Goal: Information Seeking & Learning: Learn about a topic

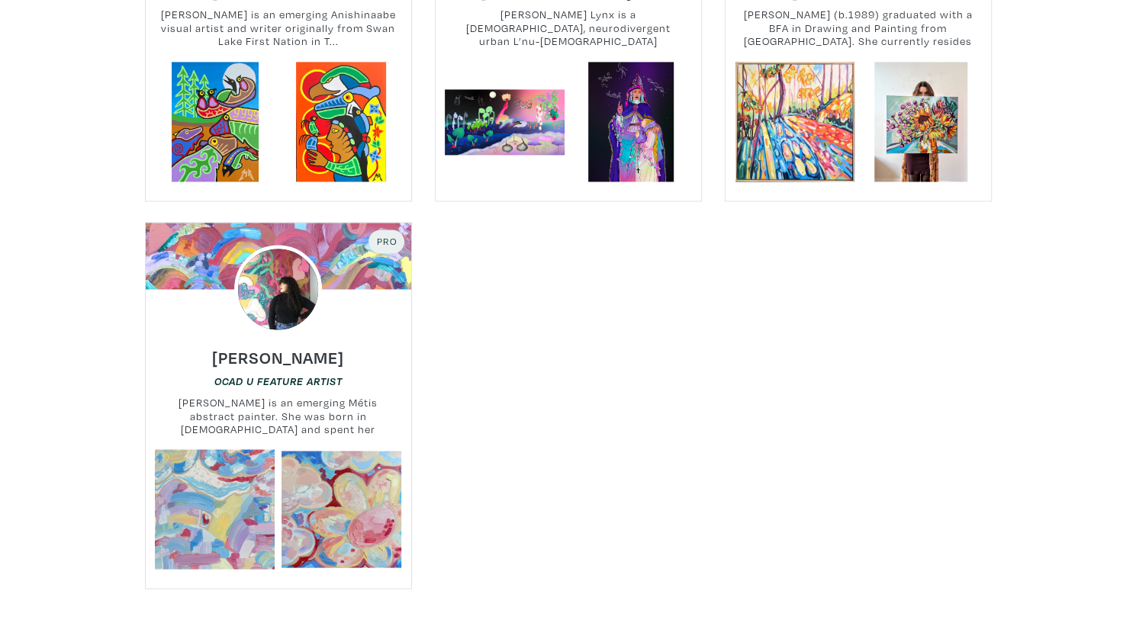
scroll to position [1308, 0]
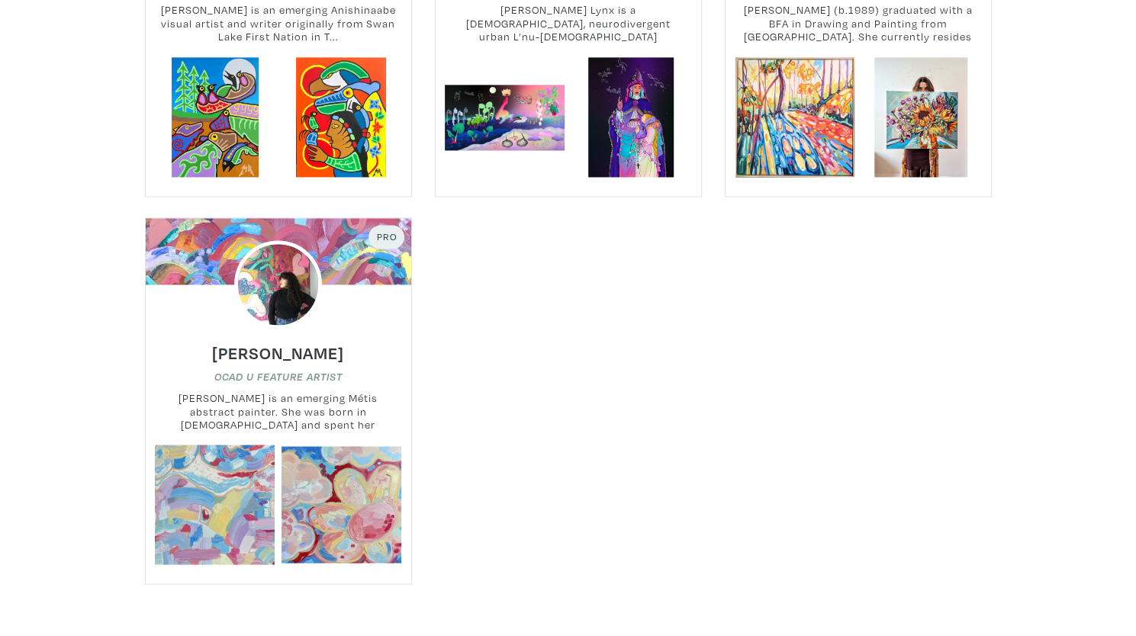
click at [270, 371] on em "OCAD U Feature Artist" at bounding box center [278, 377] width 128 height 12
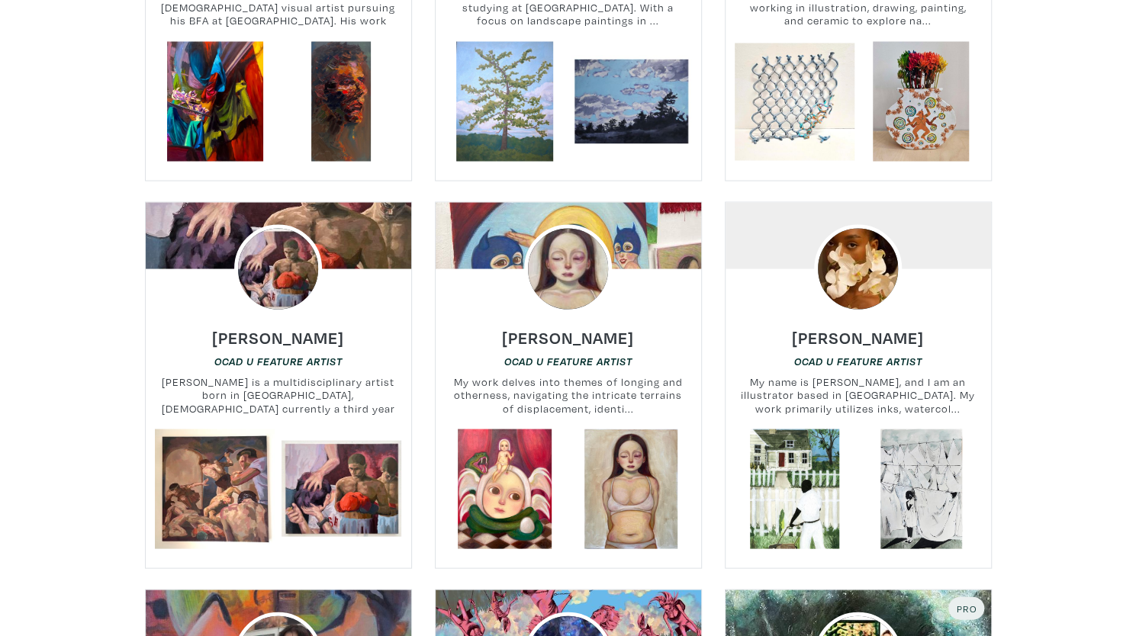
scroll to position [1725, 0]
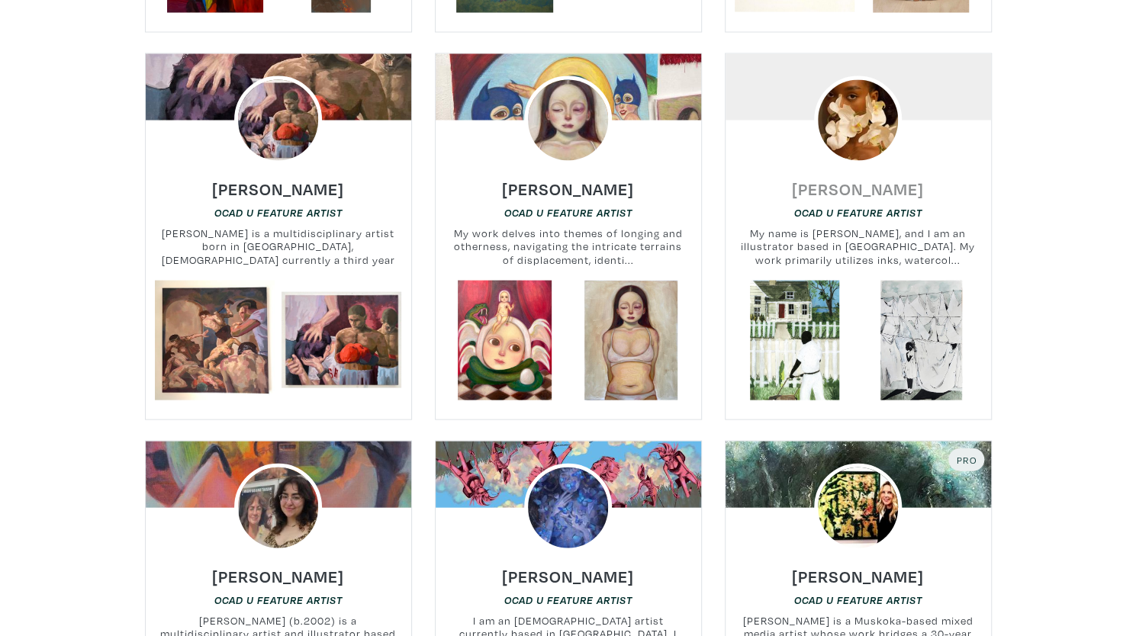
click at [858, 179] on h6 "Shamika Pierre" at bounding box center [858, 189] width 132 height 21
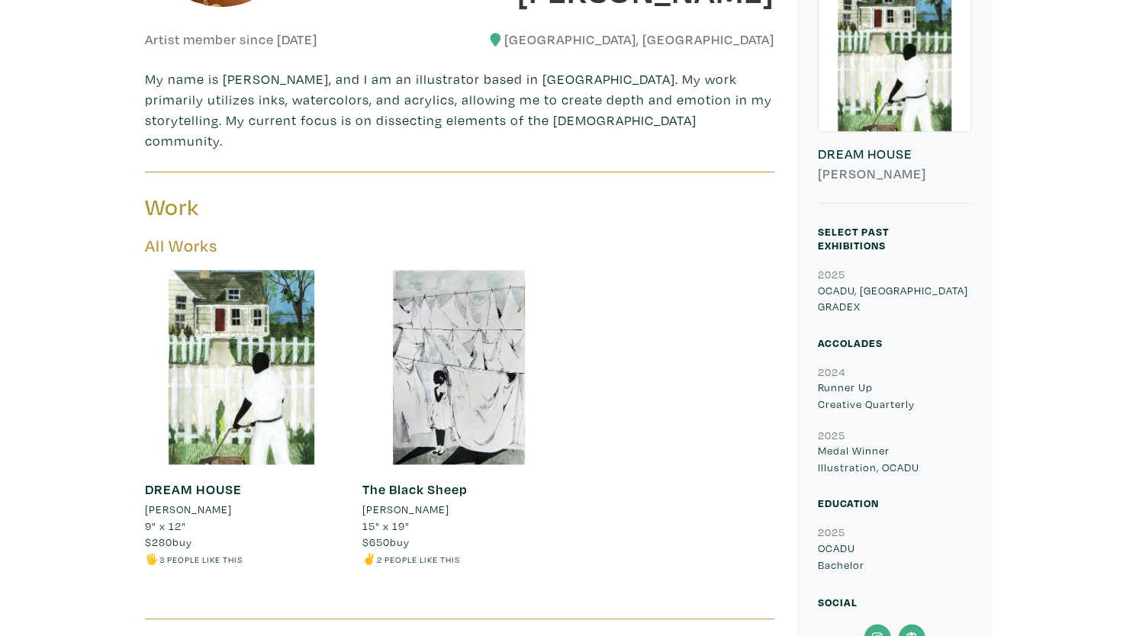
scroll to position [442, 0]
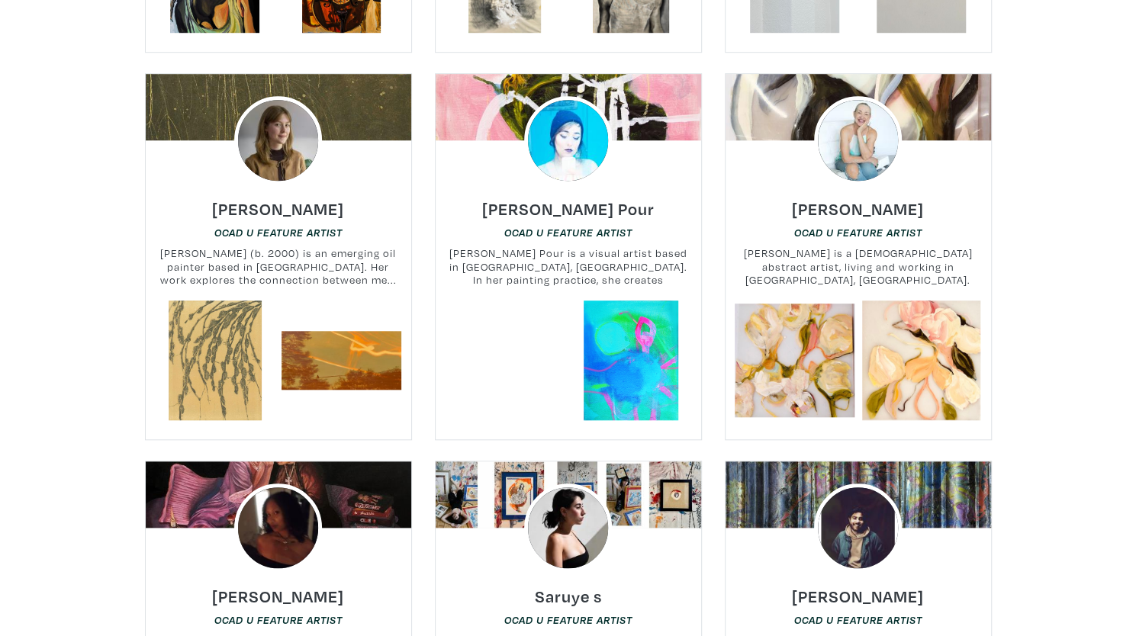
scroll to position [4117, 0]
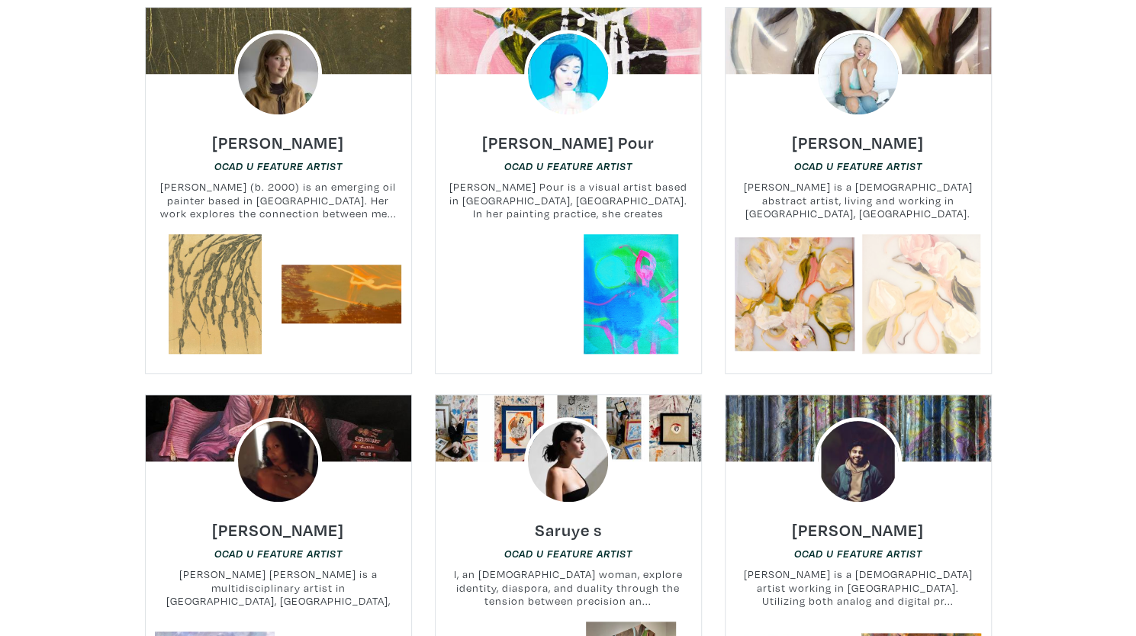
click at [865, 234] on link at bounding box center [922, 294] width 120 height 120
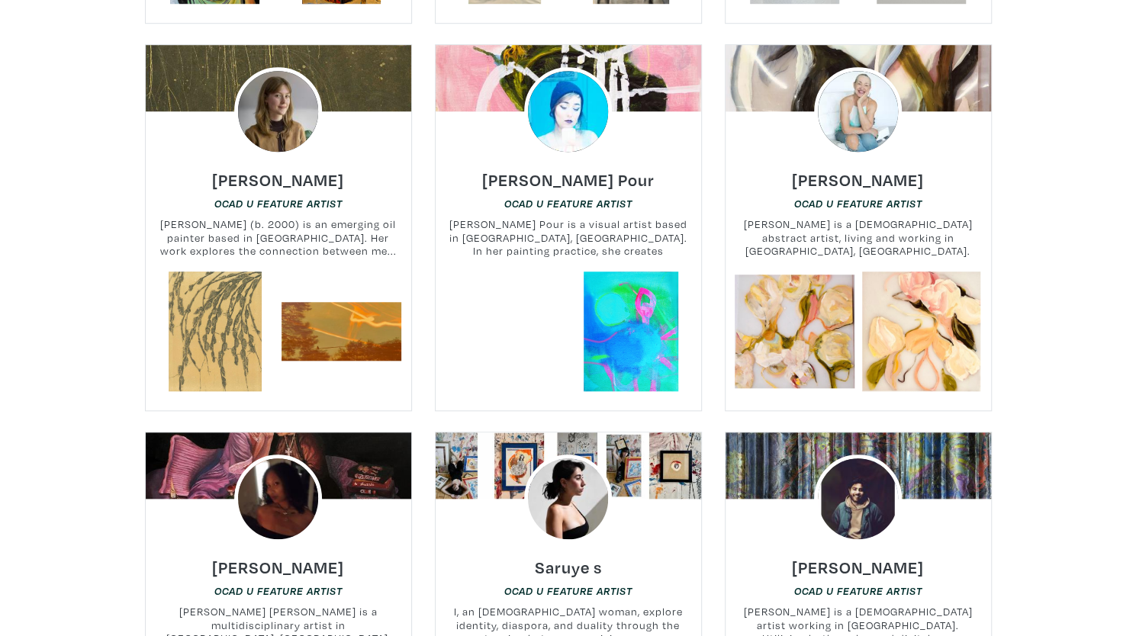
scroll to position [3948, 0]
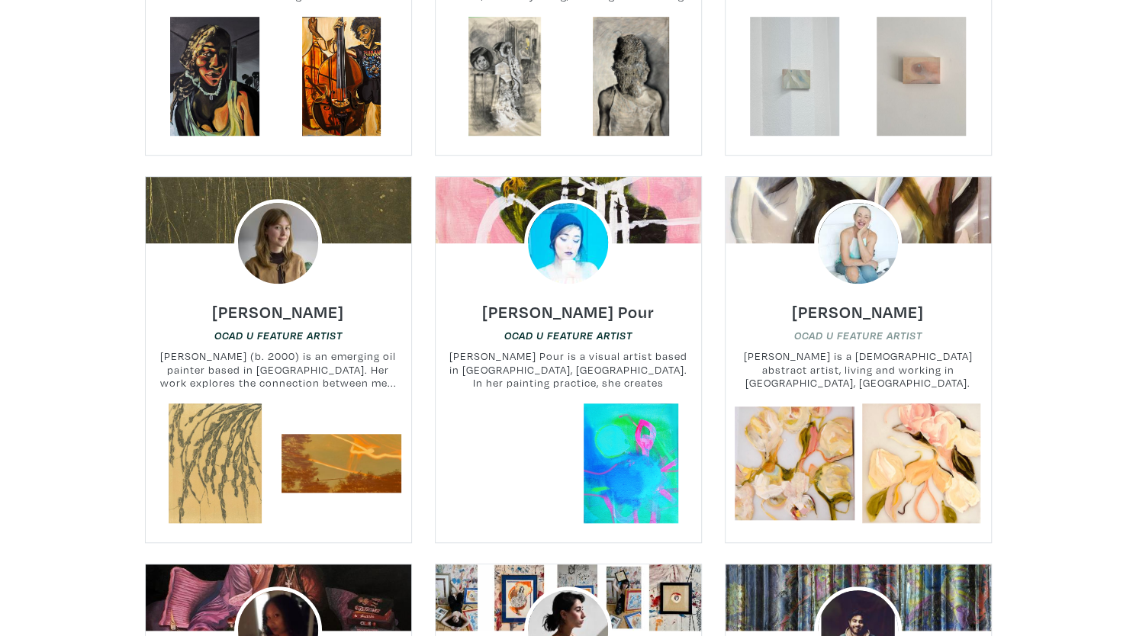
click at [857, 330] on em "OCAD U Feature Artist" at bounding box center [858, 336] width 128 height 12
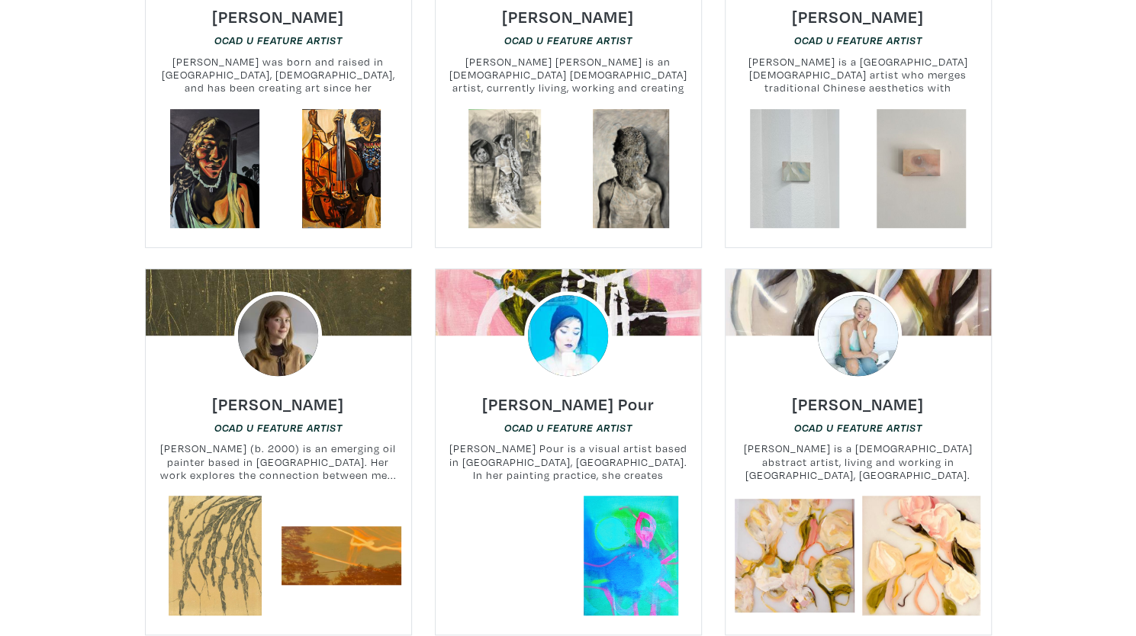
scroll to position [3888, 0]
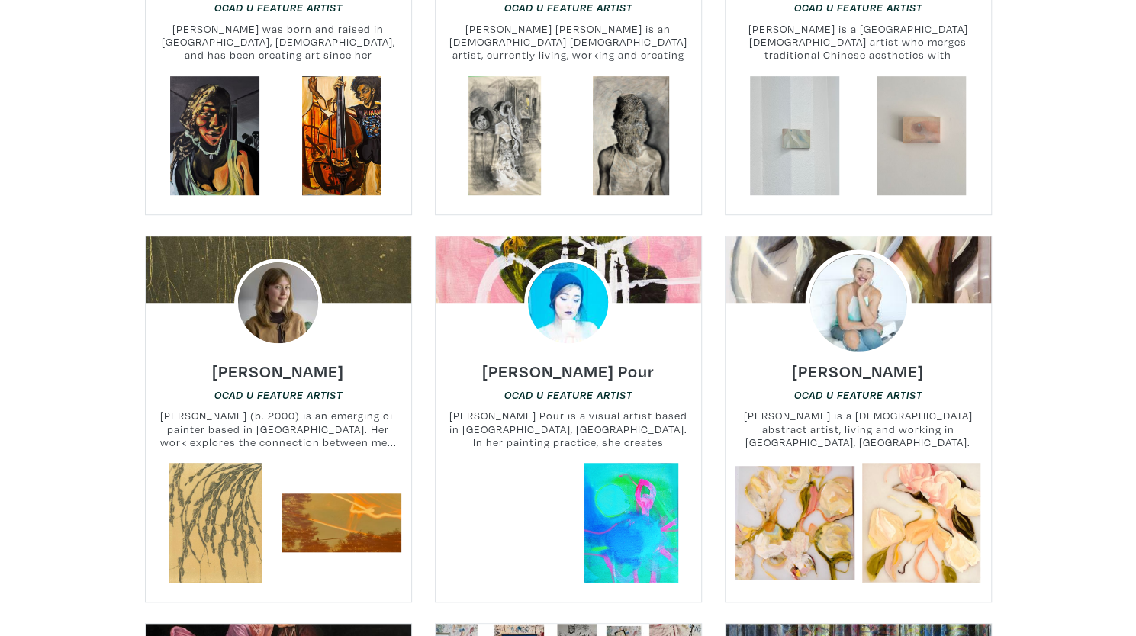
click at [849, 250] on img at bounding box center [858, 303] width 106 height 106
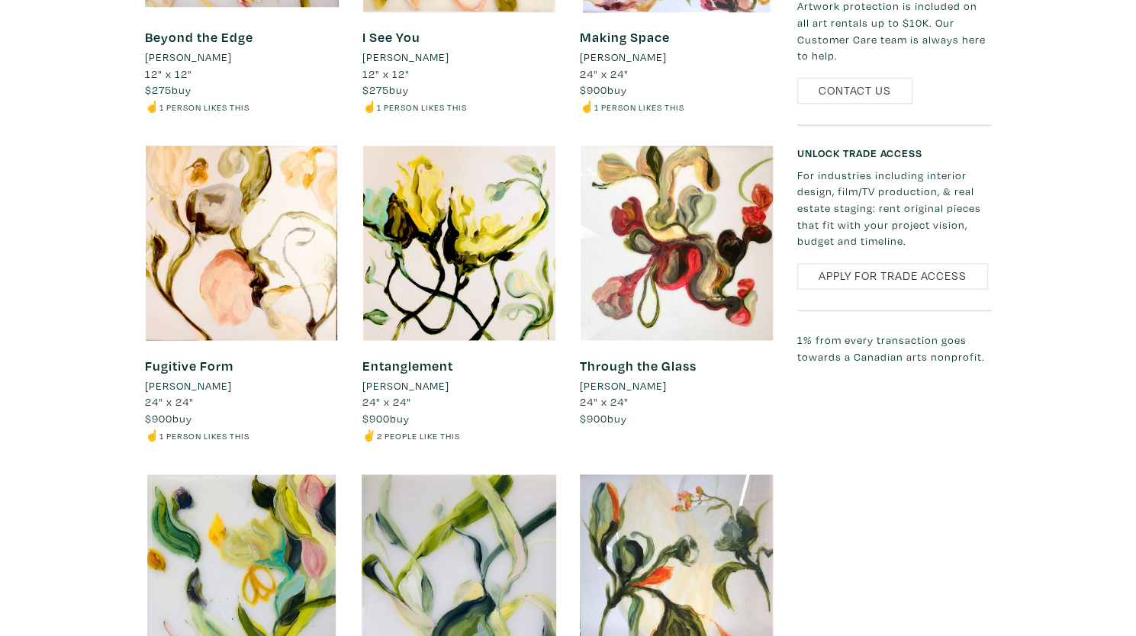
scroll to position [1082, 0]
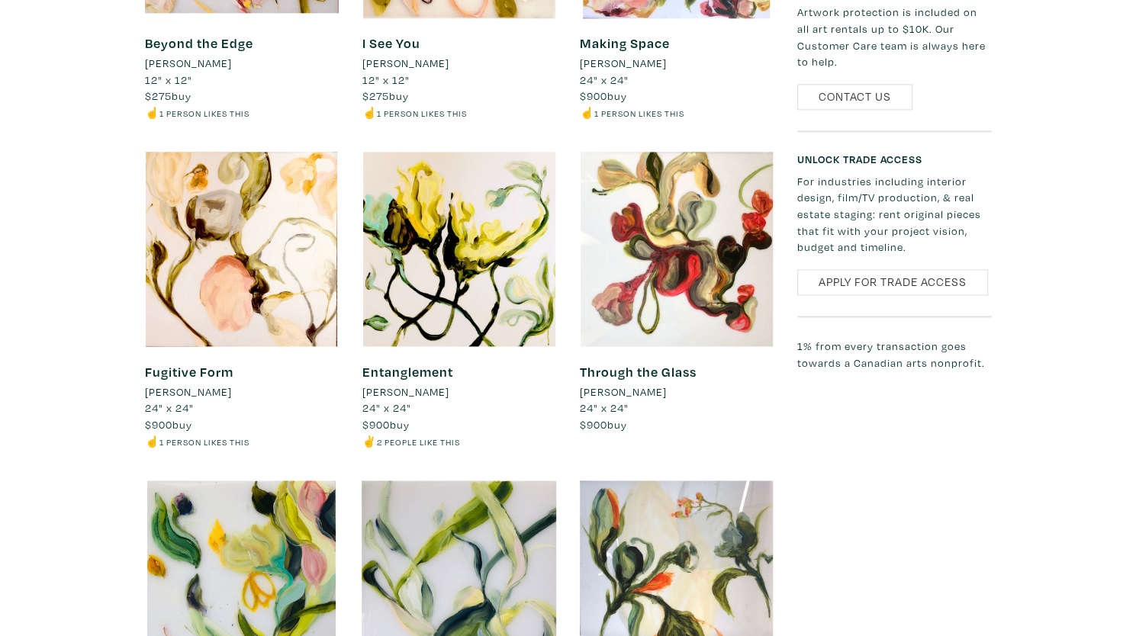
drag, startPoint x: 1129, startPoint y: 241, endPoint x: 1129, endPoint y: 260, distance: 19.1
click at [1129, 260] on div "Sue Mackay Artist member since 2025 Toronto, Ontario Sue Mackay is a Canadian a…" at bounding box center [568, 630] width 1136 height 2759
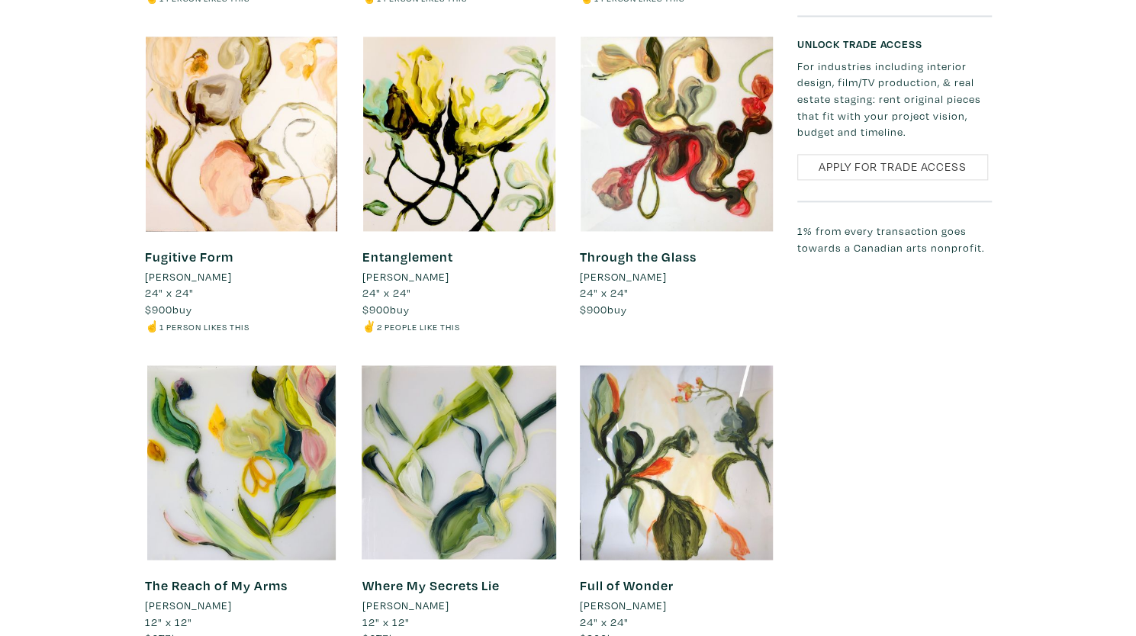
scroll to position [1206, 0]
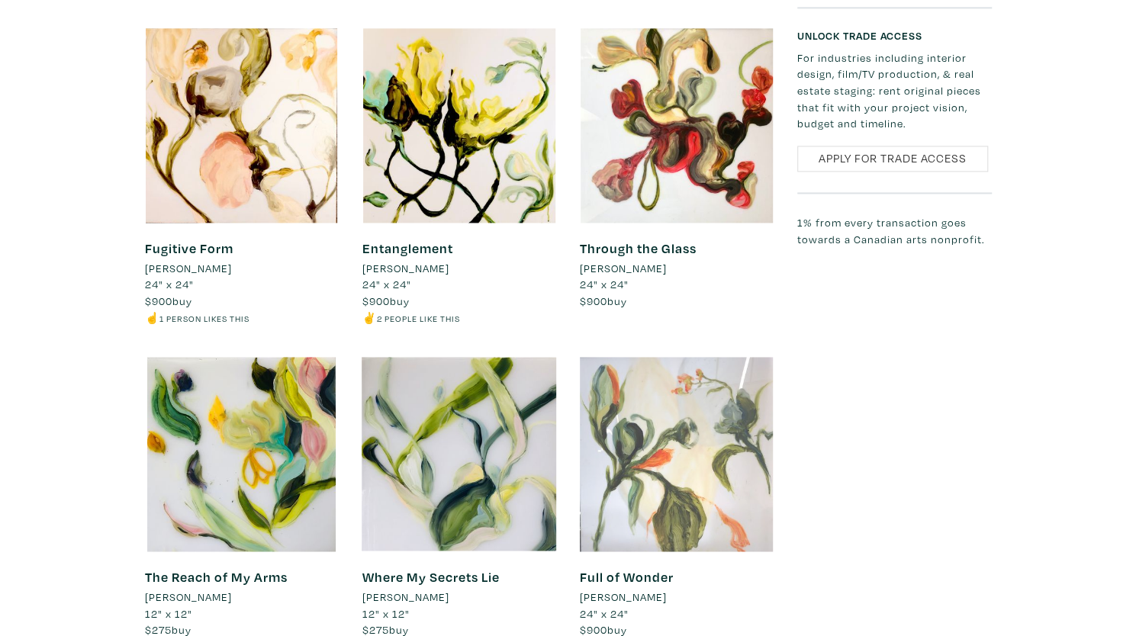
click at [705, 419] on div at bounding box center [676, 454] width 195 height 195
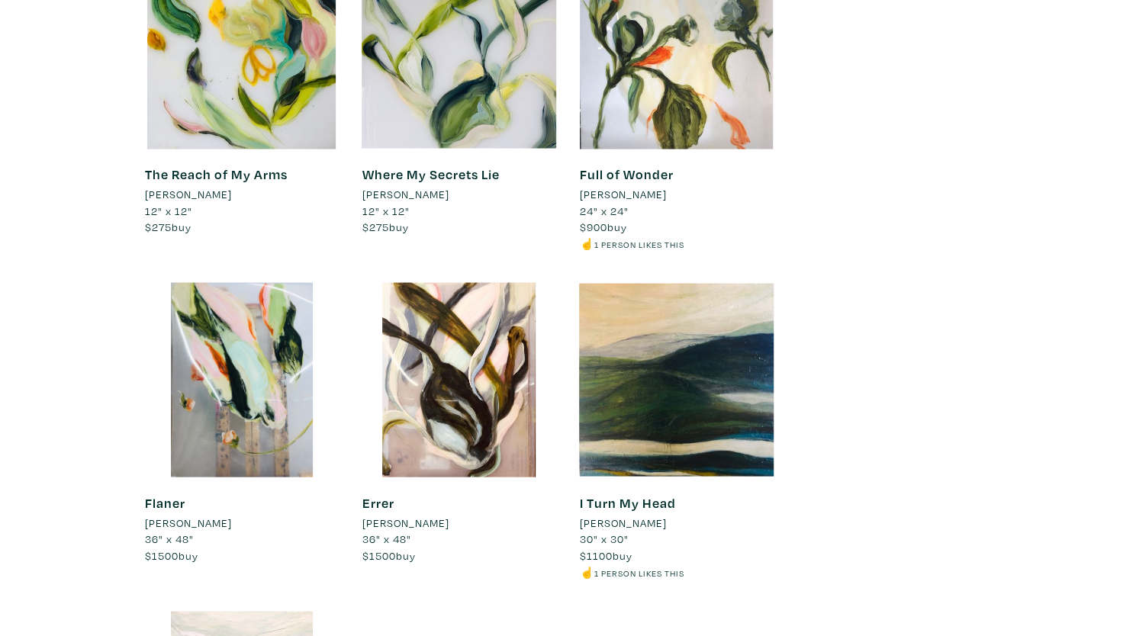
scroll to position [1612, 0]
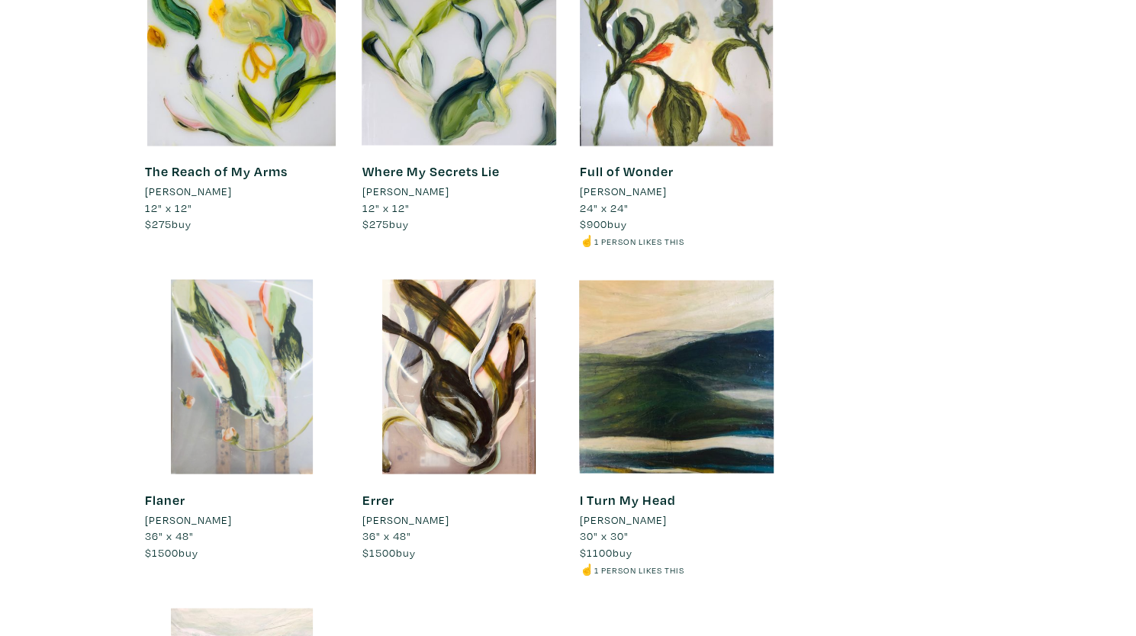
click at [285, 353] on div at bounding box center [242, 376] width 195 height 195
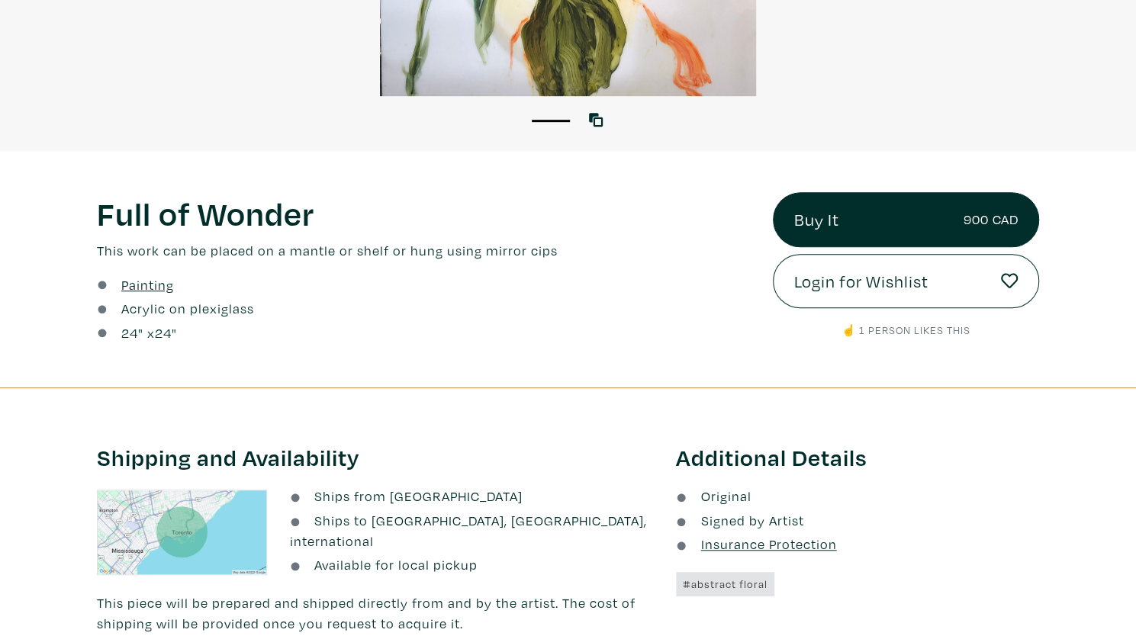
scroll to position [420, 0]
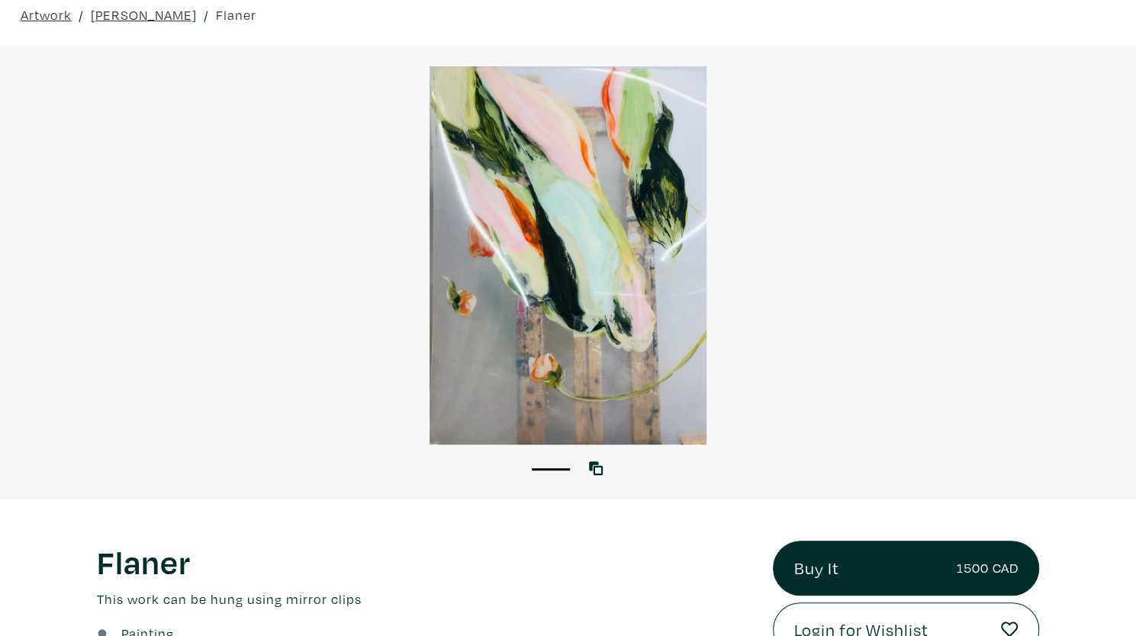
scroll to position [62, 0]
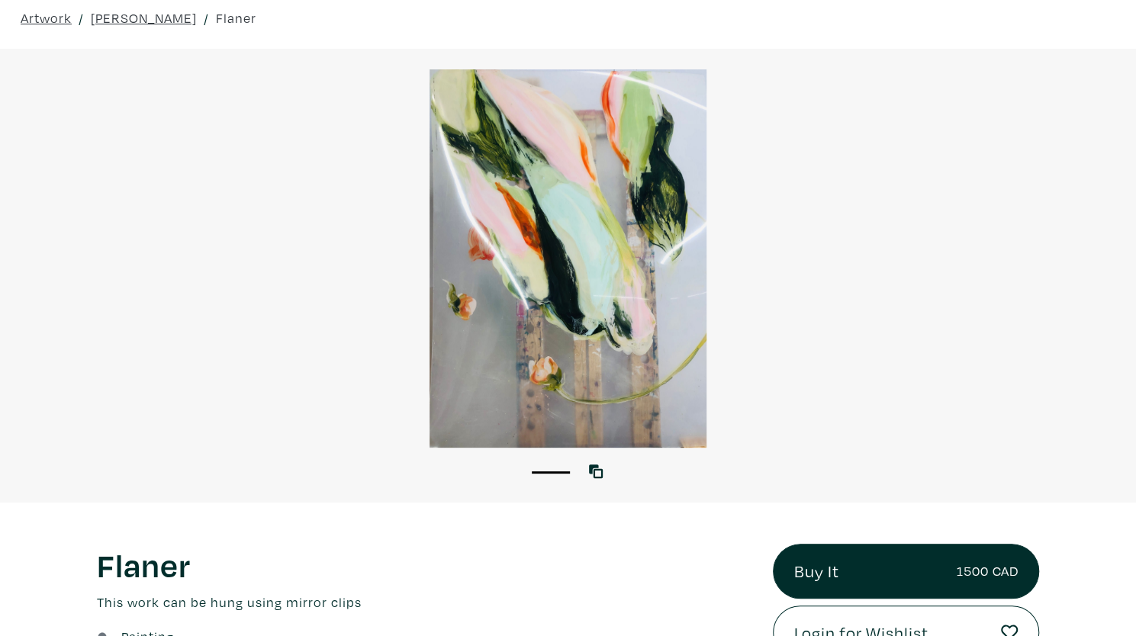
click at [628, 314] on div at bounding box center [568, 258] width 1136 height 379
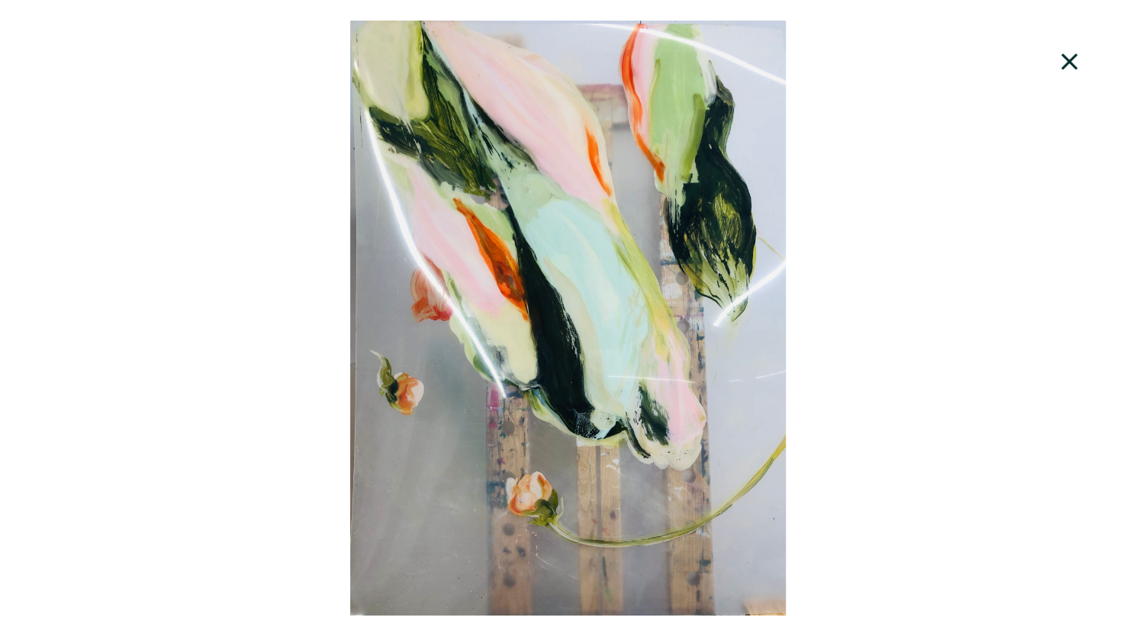
click at [831, 388] on div at bounding box center [568, 318] width 1136 height 595
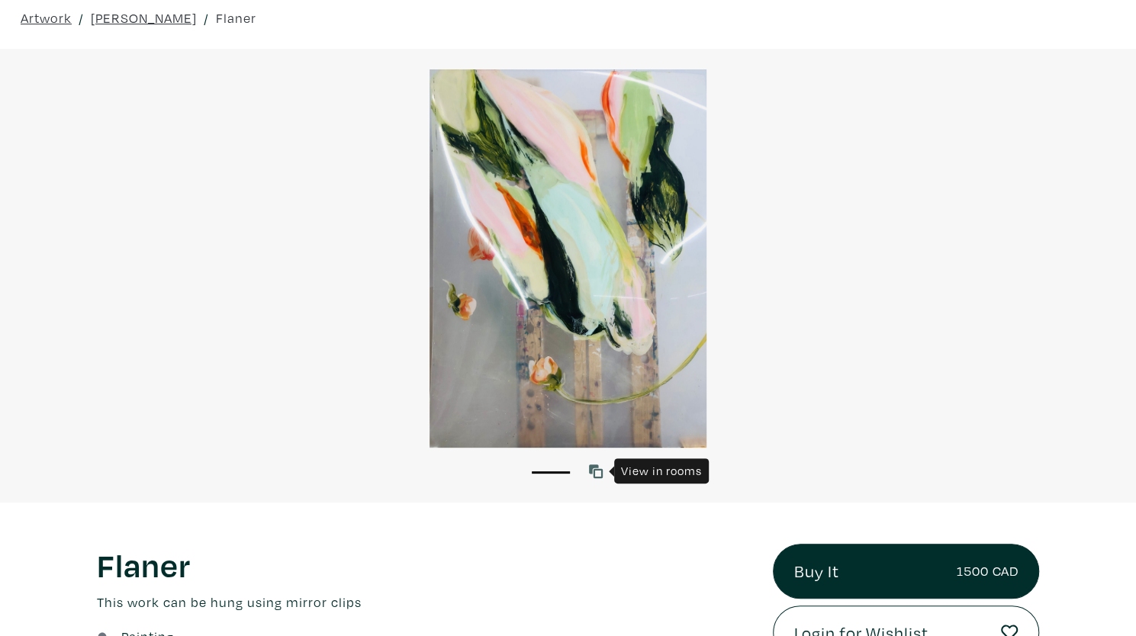
click at [591, 472] on icon at bounding box center [596, 472] width 14 height 14
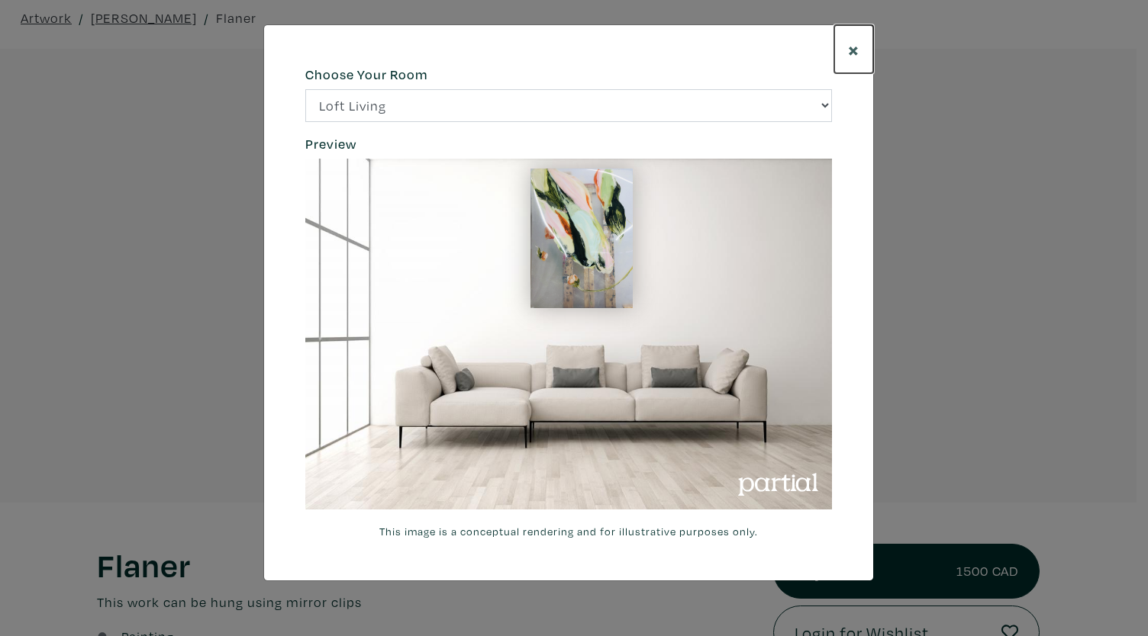
click at [850, 53] on span "×" at bounding box center [853, 49] width 11 height 27
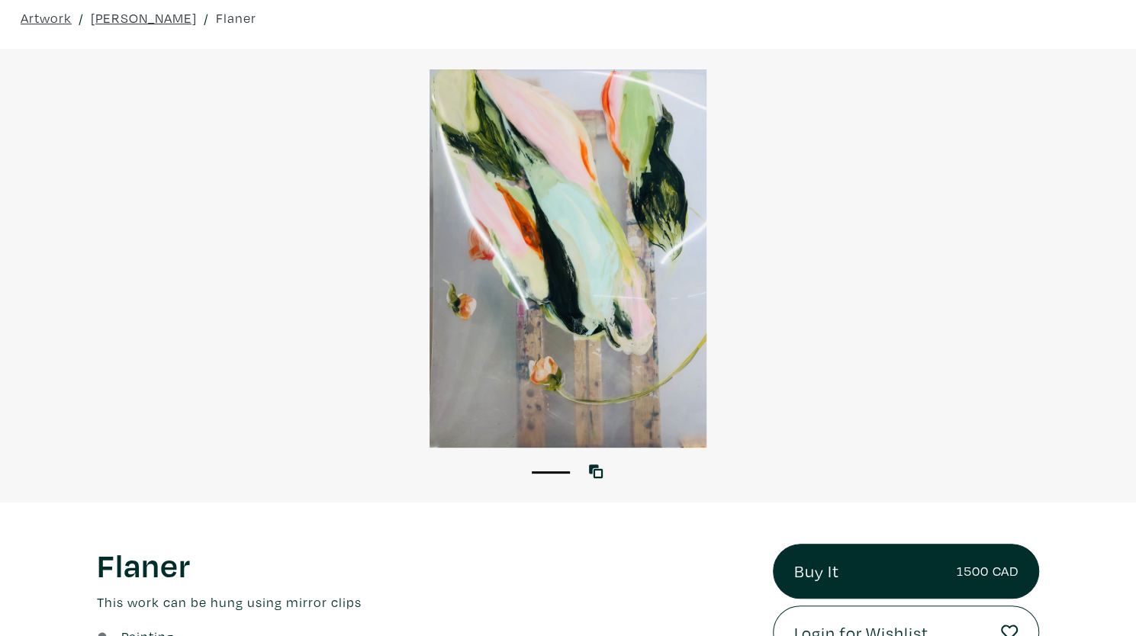
click at [580, 358] on div at bounding box center [568, 258] width 1136 height 379
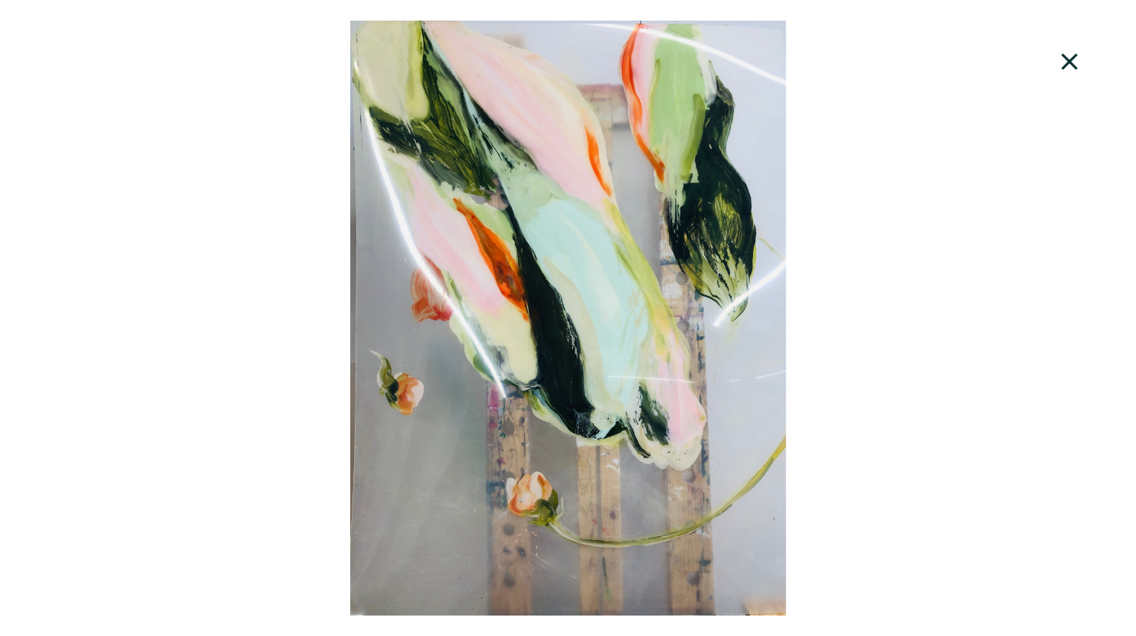
click at [1061, 61] on icon at bounding box center [1070, 61] width 52 height 41
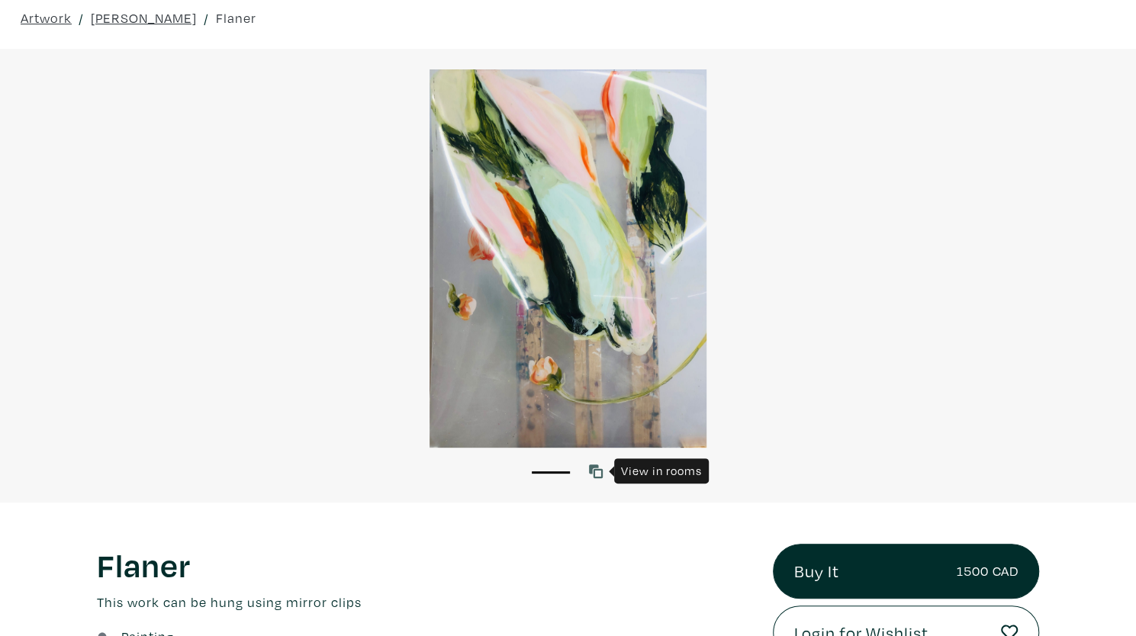
click at [595, 466] on icon at bounding box center [596, 472] width 14 height 14
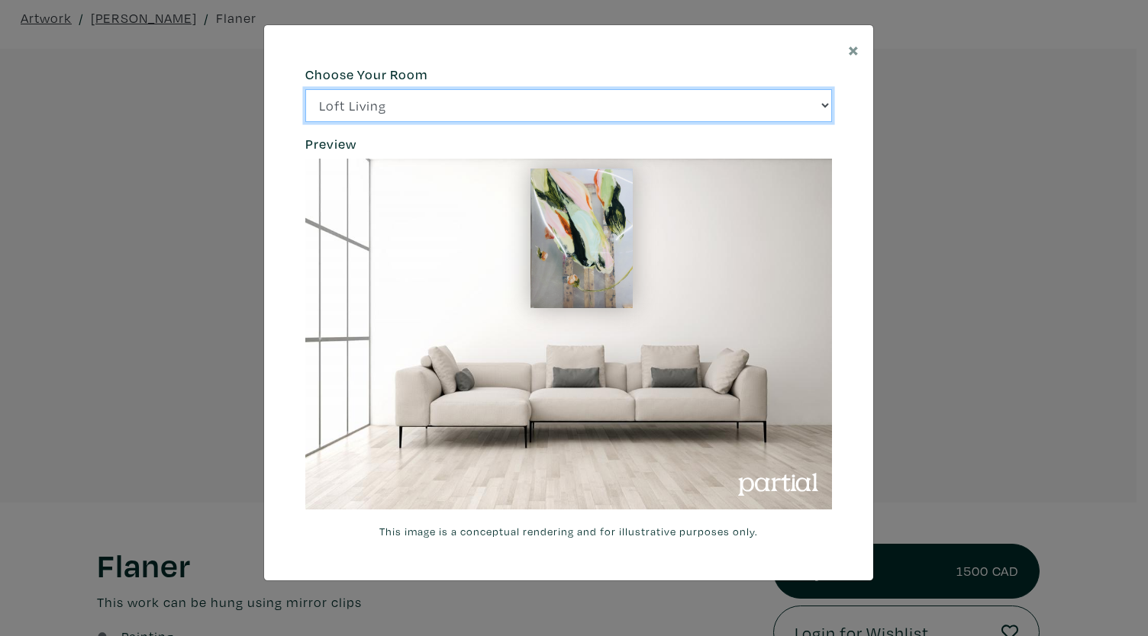
click at [831, 101] on select "Loft Living Bright Bedroom City Office Gallery Space Modern Lounge" at bounding box center [568, 105] width 527 height 33
select select "/thumb/phpThumb.php?src=https%3A%2F%[DOMAIN_NAME]%2Fprojects%2Frendering%2Fimag…"
click at [305, 89] on select "Loft Living Bright Bedroom City Office Gallery Space Modern Lounge" at bounding box center [568, 105] width 527 height 33
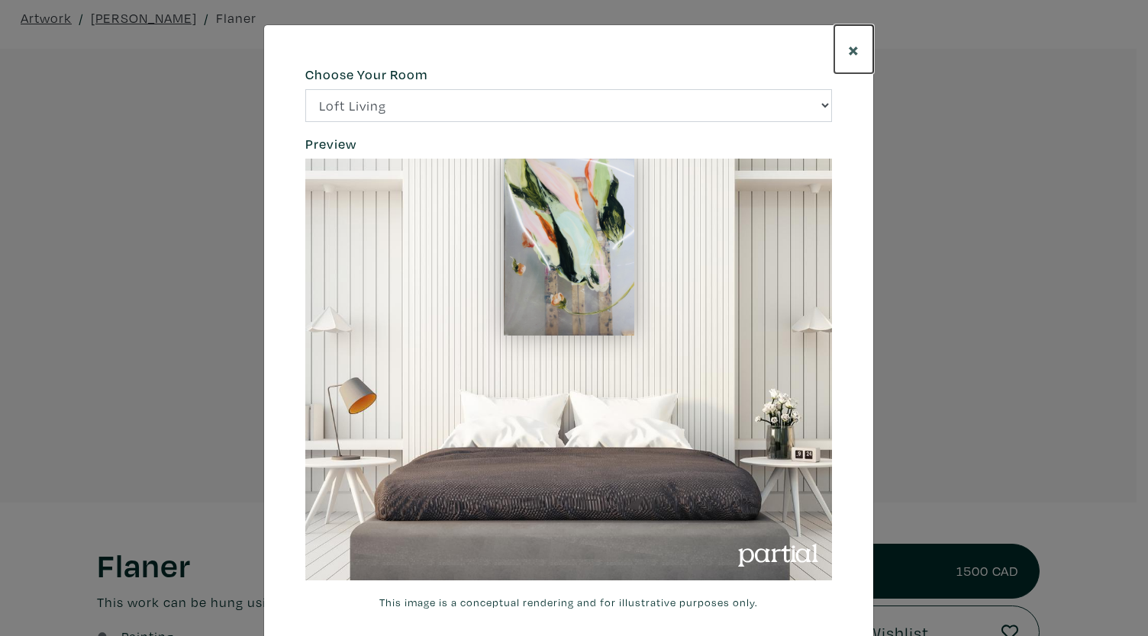
click at [848, 42] on span "×" at bounding box center [853, 49] width 11 height 27
